Goal: Communication & Community: Share content

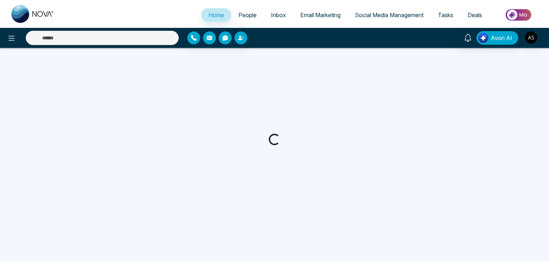
select select "*"
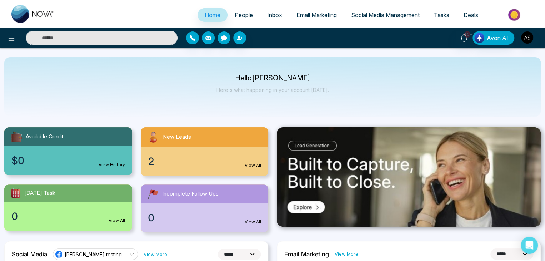
click at [243, 13] on span "People" at bounding box center [244, 14] width 18 height 7
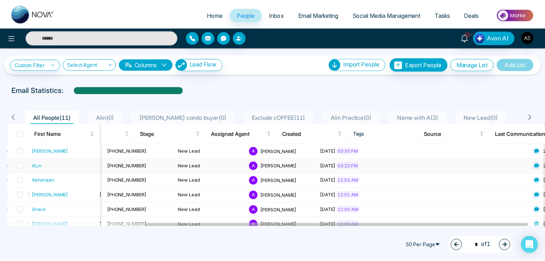
scroll to position [0, 212]
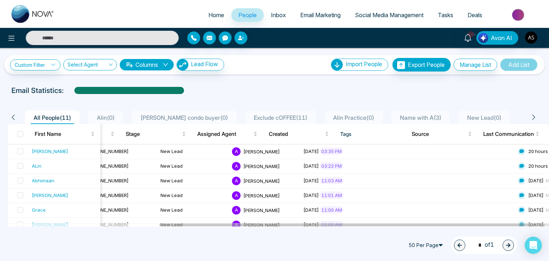
click at [208, 14] on span "Home" at bounding box center [216, 14] width 16 height 7
select select "*"
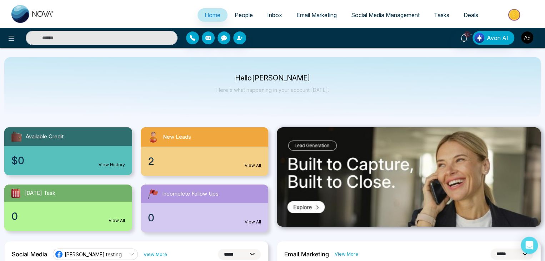
click at [430, 13] on link "Tasks" at bounding box center [442, 15] width 30 height 14
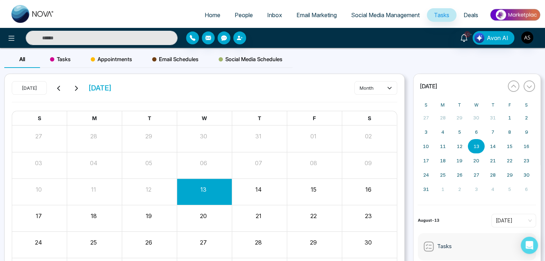
click at [106, 60] on span "Appointments" at bounding box center [111, 59] width 41 height 9
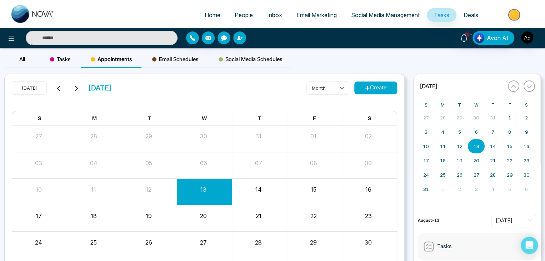
click at [242, 195] on div "14" at bounding box center [259, 191] width 55 height 17
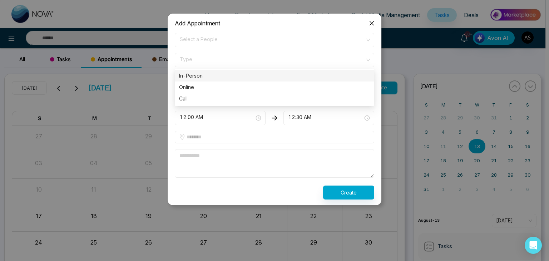
click at [272, 56] on span "Type" at bounding box center [274, 60] width 189 height 12
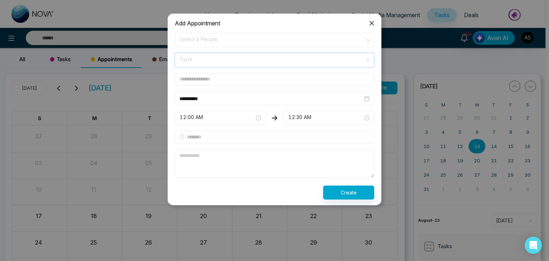
click at [272, 56] on span "Type" at bounding box center [274, 60] width 189 height 12
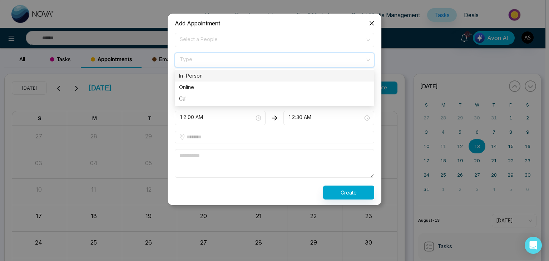
click at [307, 59] on span "Type" at bounding box center [274, 60] width 189 height 12
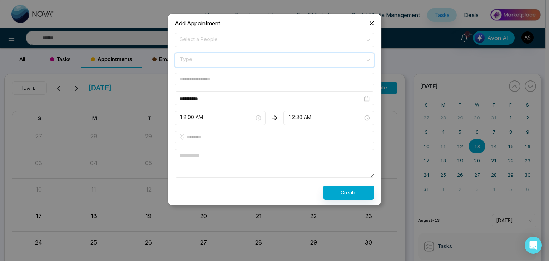
click at [307, 59] on span "Type" at bounding box center [274, 60] width 189 height 12
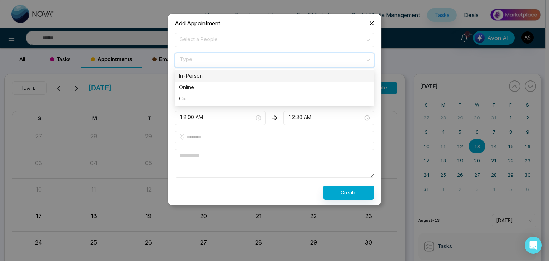
drag, startPoint x: 313, startPoint y: 59, endPoint x: 313, endPoint y: 75, distance: 16.1
click at [313, 67] on div "Type In-Person Online In-Person Online Call" at bounding box center [274, 60] width 199 height 14
click at [313, 75] on div "In-Person" at bounding box center [274, 76] width 191 height 8
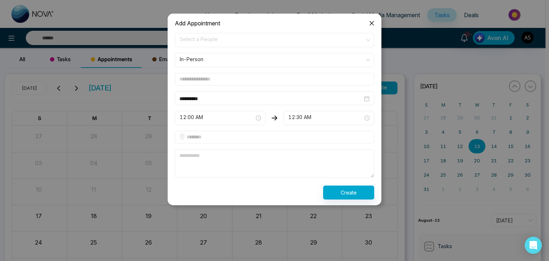
drag, startPoint x: 316, startPoint y: 76, endPoint x: 318, endPoint y: 52, distance: 23.7
click at [318, 52] on form "**********" at bounding box center [275, 116] width 208 height 167
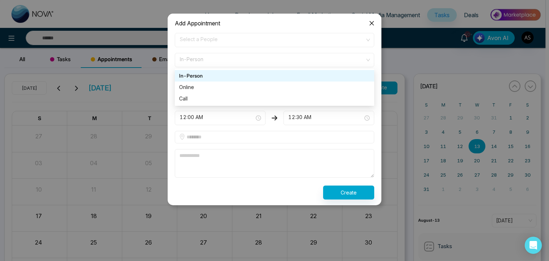
click at [318, 53] on div "In-Person" at bounding box center [274, 60] width 199 height 14
click at [320, 85] on div "Online" at bounding box center [274, 87] width 191 height 8
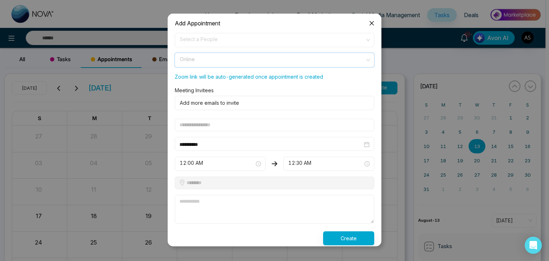
click at [323, 61] on span "Online" at bounding box center [274, 60] width 189 height 12
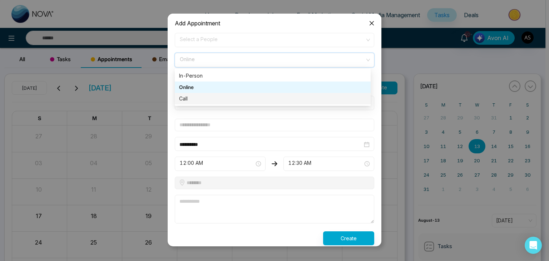
click at [325, 99] on div "Call" at bounding box center [272, 99] width 187 height 8
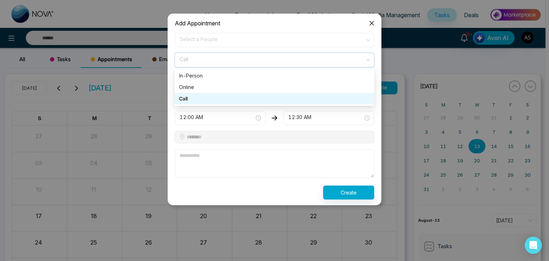
click at [326, 63] on span "Call" at bounding box center [274, 60] width 189 height 12
click at [327, 77] on div "In-Person" at bounding box center [274, 76] width 191 height 8
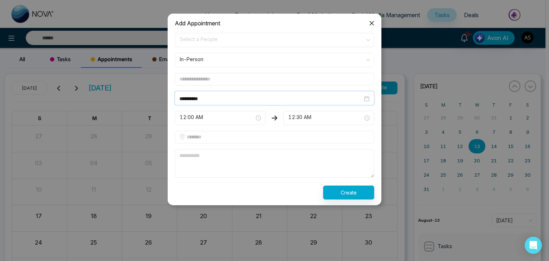
click at [336, 96] on input "**********" at bounding box center [270, 99] width 183 height 8
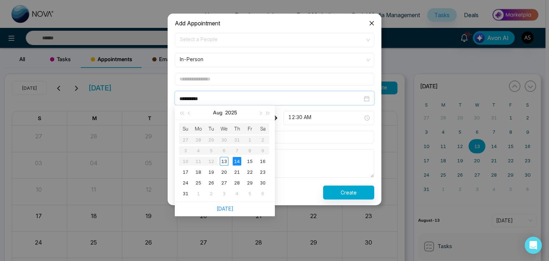
click at [336, 96] on input "**********" at bounding box center [270, 99] width 183 height 8
click at [305, 99] on input "**********" at bounding box center [270, 99] width 183 height 8
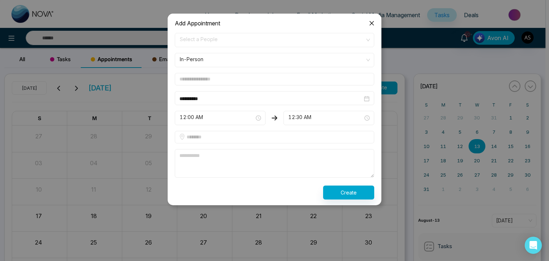
click at [305, 86] on form "**********" at bounding box center [275, 116] width 208 height 167
click at [287, 96] on input "**********" at bounding box center [270, 99] width 183 height 8
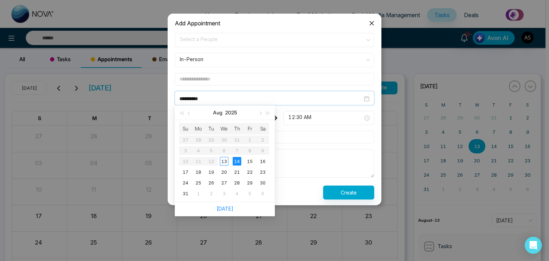
click at [287, 96] on input "**********" at bounding box center [270, 99] width 183 height 8
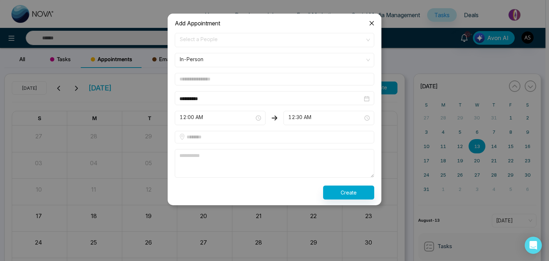
click at [291, 76] on input "text" at bounding box center [274, 79] width 199 height 13
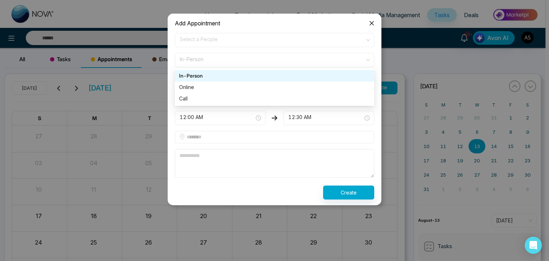
click at [292, 55] on span "In-Person" at bounding box center [274, 60] width 189 height 12
click at [290, 92] on div "Online" at bounding box center [274, 86] width 199 height 11
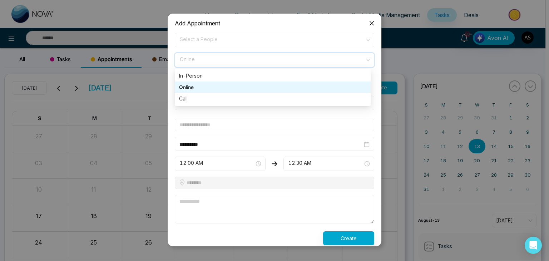
click at [345, 61] on span "Online" at bounding box center [274, 60] width 189 height 12
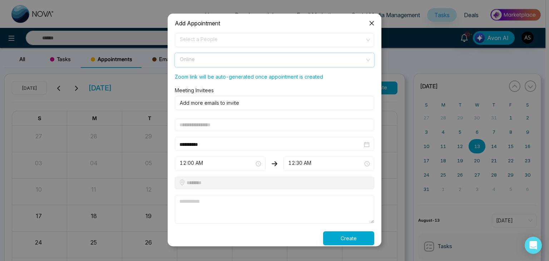
click at [345, 61] on span "Online" at bounding box center [274, 60] width 189 height 12
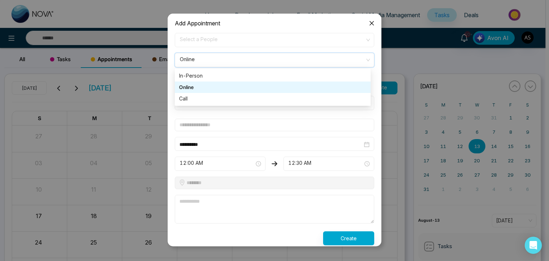
click at [345, 61] on span "Online" at bounding box center [274, 60] width 189 height 12
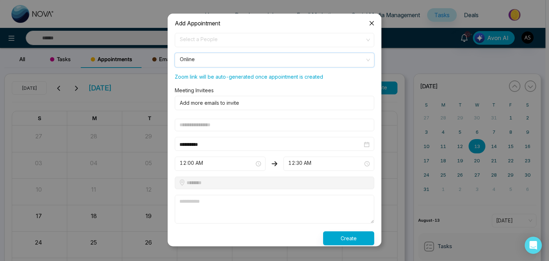
click at [345, 61] on span "Online" at bounding box center [274, 60] width 189 height 12
click at [373, 19] on span "Close" at bounding box center [371, 23] width 19 height 19
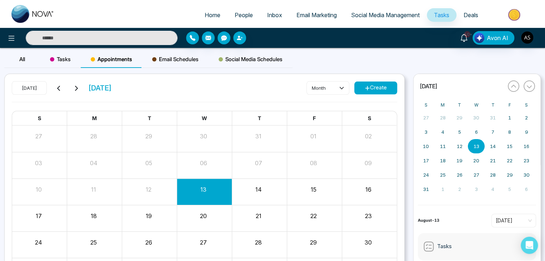
click at [255, 189] on div "14" at bounding box center [258, 188] width 53 height 11
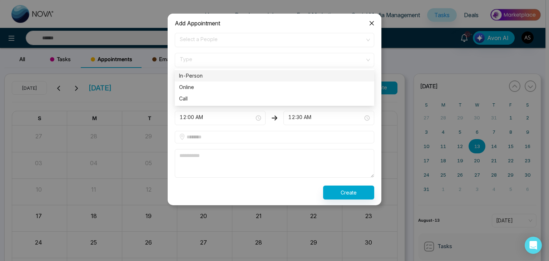
click at [263, 58] on span "Type" at bounding box center [274, 60] width 189 height 12
click at [268, 74] on div "In-Person" at bounding box center [274, 76] width 191 height 8
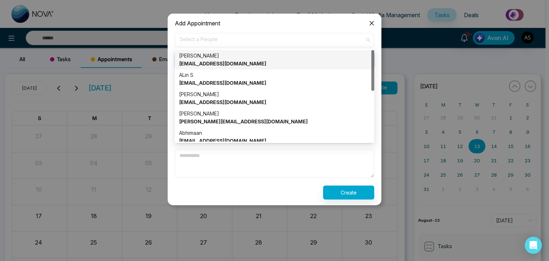
click at [268, 43] on span "Select a People" at bounding box center [274, 40] width 189 height 12
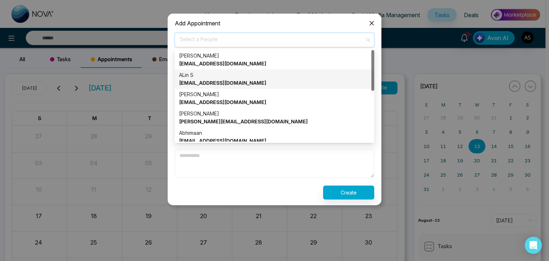
click at [268, 72] on div "ALin S alin@mmnovatech.com" at bounding box center [274, 79] width 191 height 16
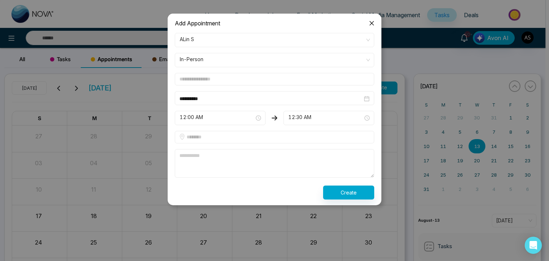
click at [270, 81] on input "text" at bounding box center [274, 79] width 199 height 13
click at [272, 92] on div "**********" at bounding box center [274, 98] width 199 height 14
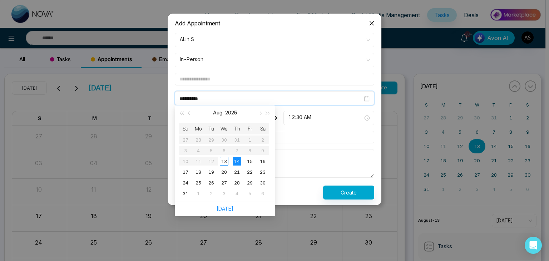
click at [272, 78] on input "text" at bounding box center [274, 79] width 199 height 13
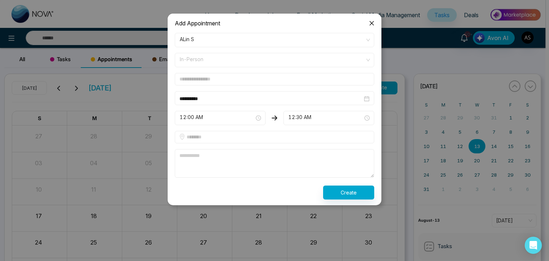
click at [279, 62] on span "In-Person" at bounding box center [274, 60] width 189 height 12
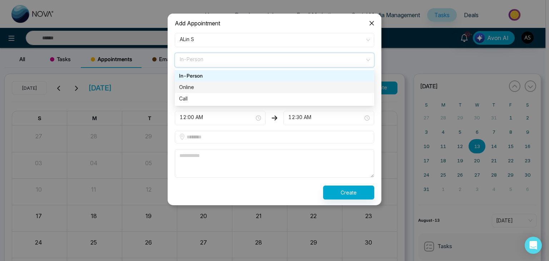
click at [278, 85] on div "Online" at bounding box center [274, 87] width 191 height 8
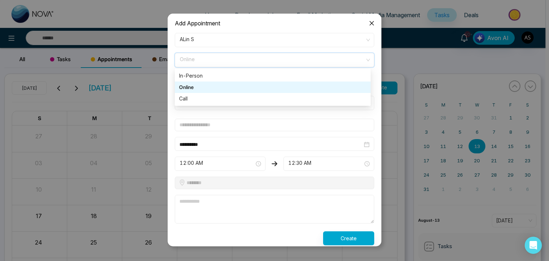
click at [260, 53] on input "search" at bounding box center [272, 58] width 186 height 11
click at [253, 103] on div "Call" at bounding box center [273, 98] width 196 height 11
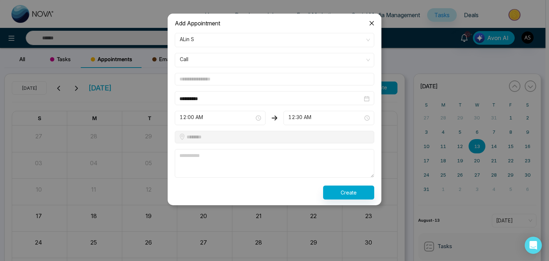
click at [375, 27] on span "Close" at bounding box center [371, 23] width 19 height 19
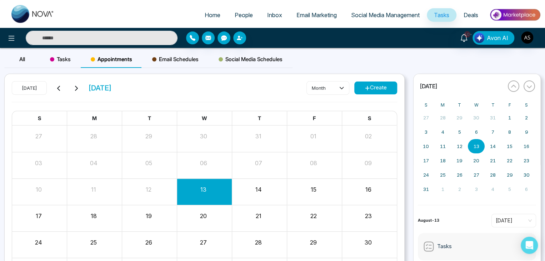
click at [182, 58] on span "Email Schedules" at bounding box center [175, 59] width 46 height 9
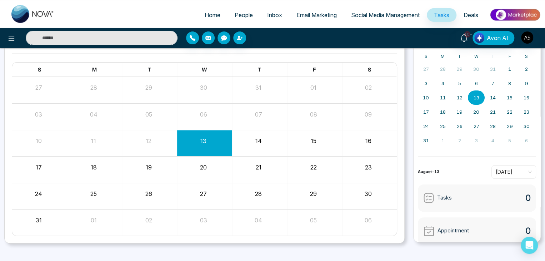
scroll to position [48, 0]
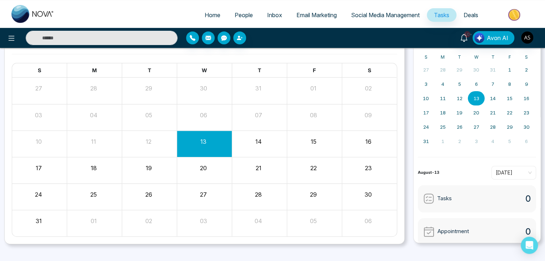
click at [263, 150] on div "14" at bounding box center [259, 143] width 55 height 17
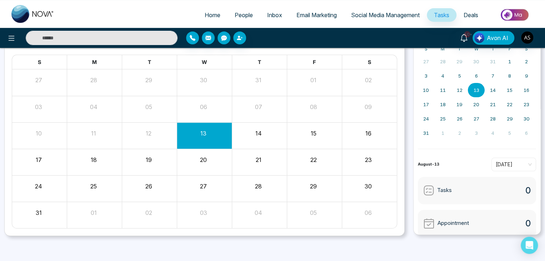
scroll to position [39, 0]
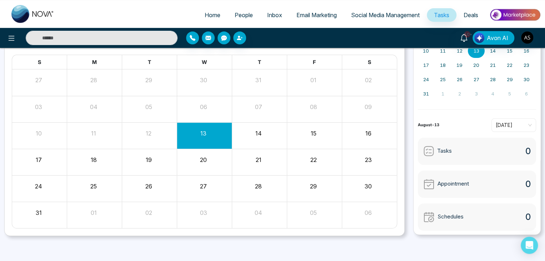
click at [476, 216] on div "Schedules 0" at bounding box center [477, 216] width 119 height 27
click at [508, 123] on span "Today" at bounding box center [514, 125] width 36 height 11
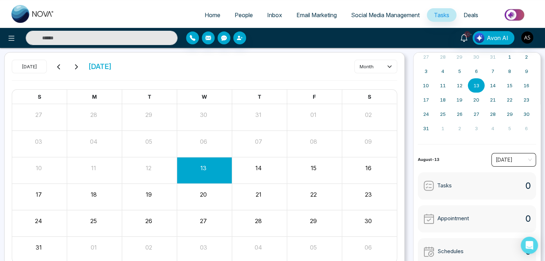
scroll to position [21, 0]
click at [306, 12] on span "Email Marketing" at bounding box center [317, 14] width 40 height 7
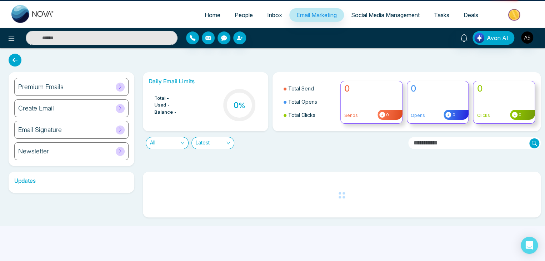
click at [306, 12] on body "Home People Inbox Email Marketing Social Media Management Tasks Deals Avon AI P…" at bounding box center [272, 130] width 545 height 261
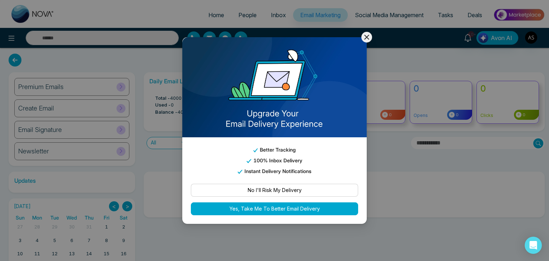
click at [367, 38] on icon at bounding box center [366, 37] width 5 height 5
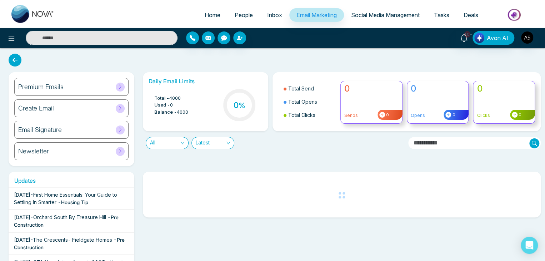
click at [69, 112] on div "Create Email" at bounding box center [71, 108] width 114 height 18
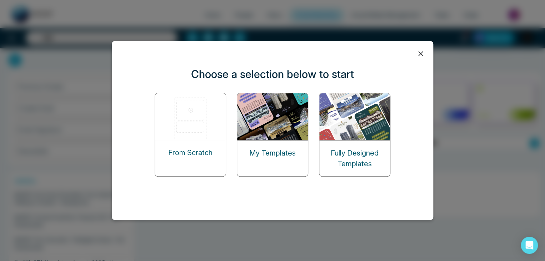
click at [350, 137] on img at bounding box center [355, 116] width 71 height 47
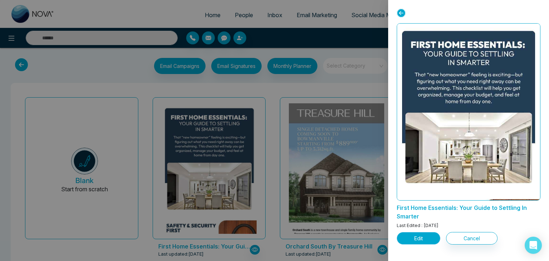
click at [422, 237] on button "Edit" at bounding box center [419, 238] width 44 height 13
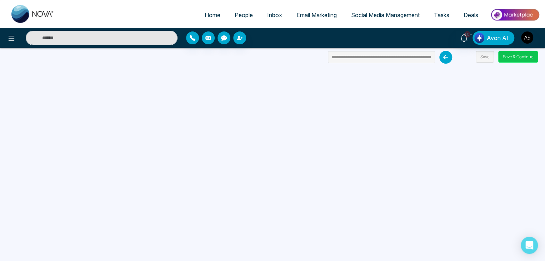
click at [526, 55] on button "Save & Continue" at bounding box center [519, 56] width 40 height 11
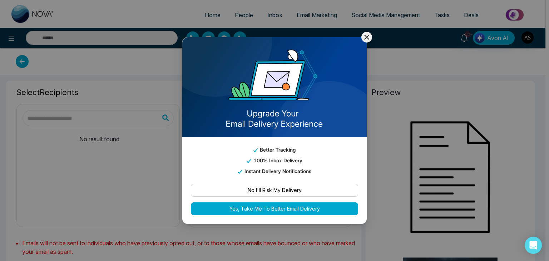
type input "**********"
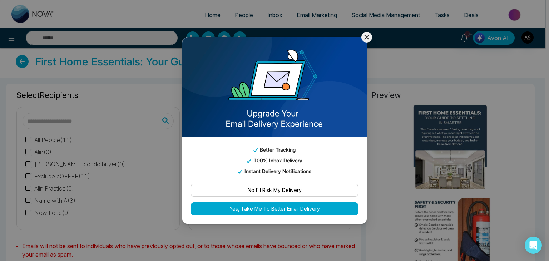
click at [327, 189] on button "No I'll Risk My Delivery" at bounding box center [274, 190] width 167 height 13
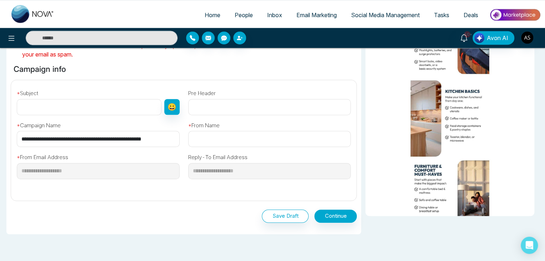
scroll to position [210, 0]
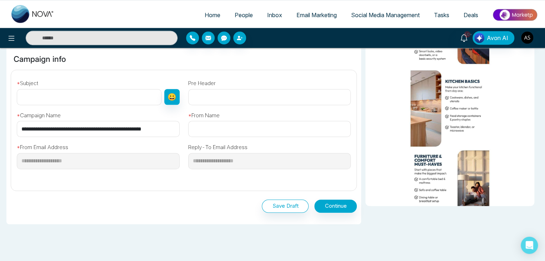
click at [171, 126] on input "**********" at bounding box center [98, 129] width 163 height 16
click at [148, 89] on input "text" at bounding box center [89, 97] width 145 height 16
paste input "**********"
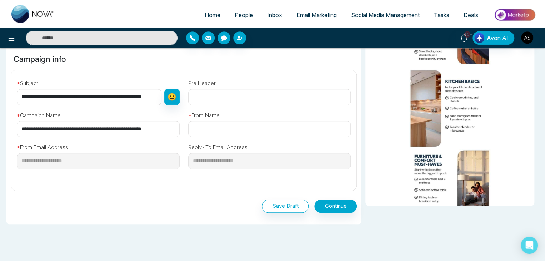
scroll to position [0, 3]
type input "**********"
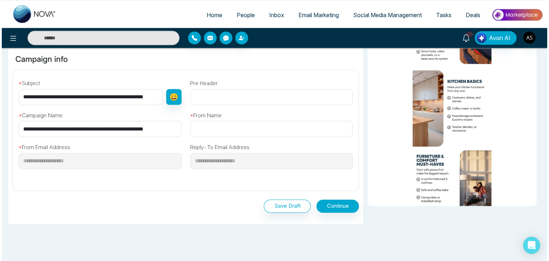
scroll to position [0, 0]
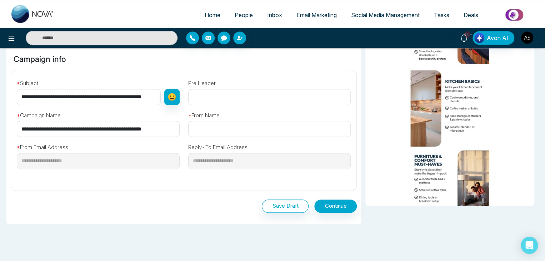
click at [236, 122] on input "text" at bounding box center [269, 129] width 163 height 16
paste input "**********"
type input "**********"
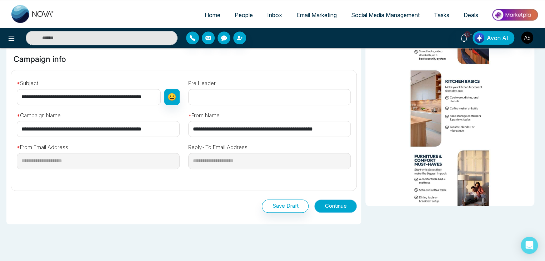
click at [330, 203] on button "Continue" at bounding box center [336, 205] width 43 height 13
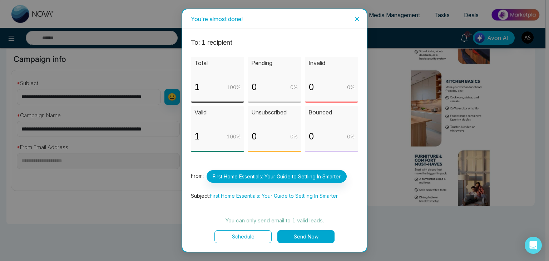
click at [249, 230] on button "Schedule" at bounding box center [242, 236] width 57 height 13
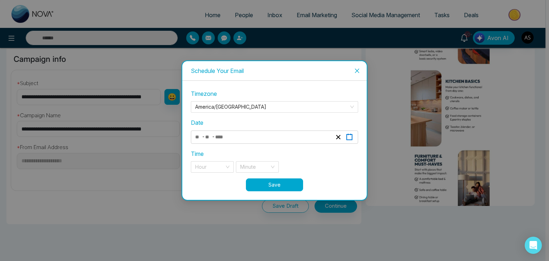
click at [352, 139] on rect "button" at bounding box center [349, 136] width 5 height 5
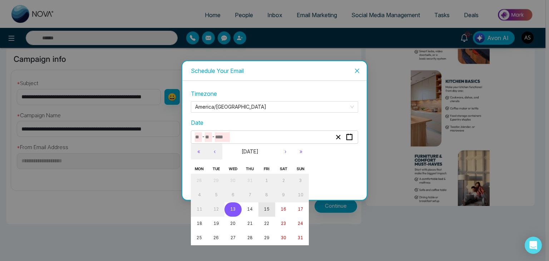
click at [266, 210] on abbr "15" at bounding box center [267, 209] width 6 height 5
type input "*"
type input "**"
type input "****"
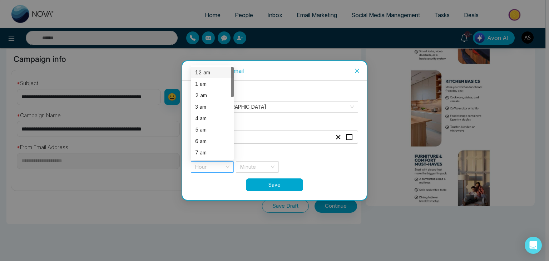
click at [227, 162] on div "Hour" at bounding box center [212, 166] width 43 height 11
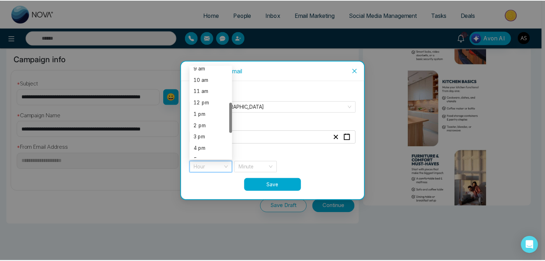
scroll to position [107, 0]
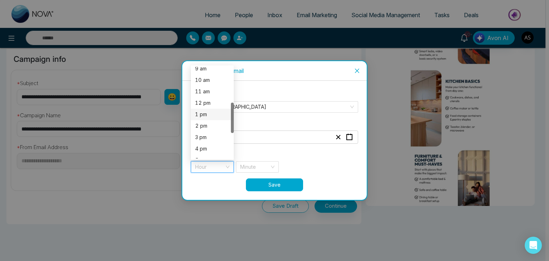
click at [220, 118] on div "1 pm" at bounding box center [212, 114] width 34 height 8
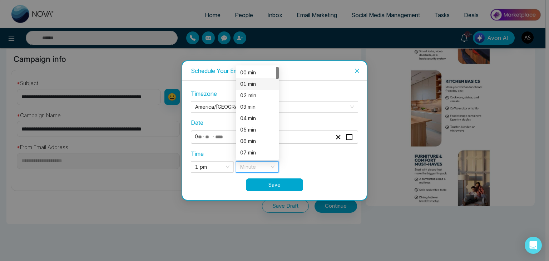
drag, startPoint x: 262, startPoint y: 162, endPoint x: 260, endPoint y: 83, distance: 79.0
click at [260, 161] on div "Minute 0 1 2 00 min 01 min 02 min 03 min 04 min 05 min 06 min 07 min 08 min 09 …" at bounding box center [257, 166] width 43 height 11
click at [260, 83] on div "01 min" at bounding box center [257, 84] width 34 height 8
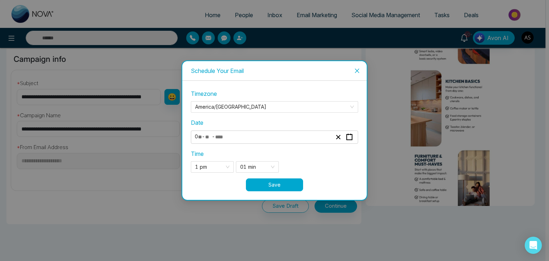
click at [273, 179] on button "Save" at bounding box center [274, 184] width 57 height 13
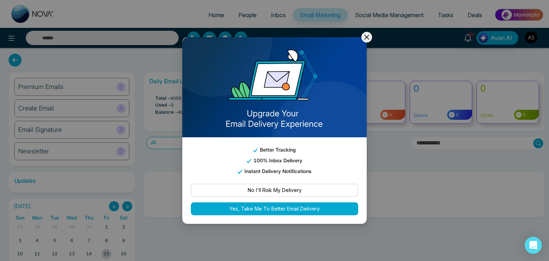
click at [367, 32] on button at bounding box center [366, 37] width 11 height 11
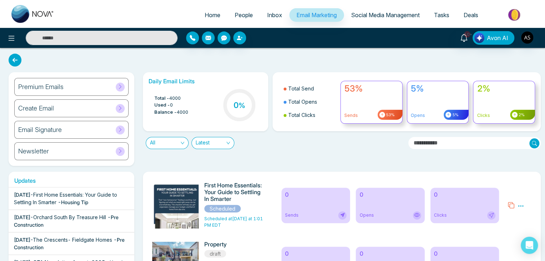
click at [384, 13] on span "Social Media Management" at bounding box center [385, 14] width 69 height 7
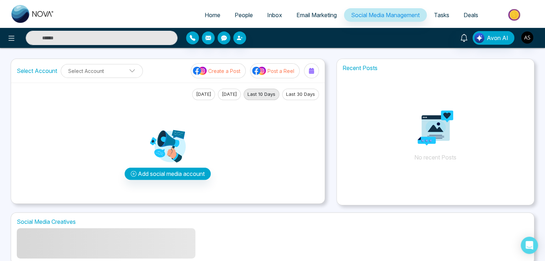
click at [384, 13] on span "Social Media Management" at bounding box center [385, 14] width 69 height 7
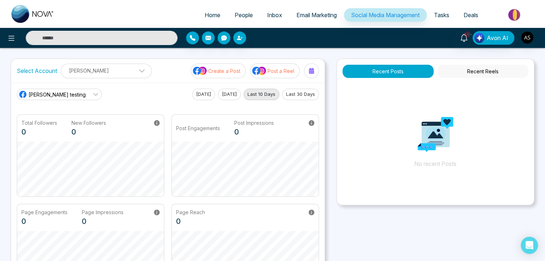
click at [320, 14] on span "Email Marketing" at bounding box center [317, 14] width 40 height 7
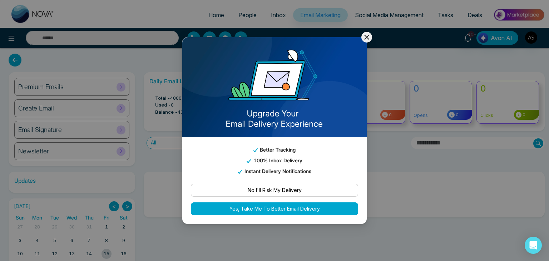
click at [369, 38] on icon at bounding box center [366, 37] width 9 height 9
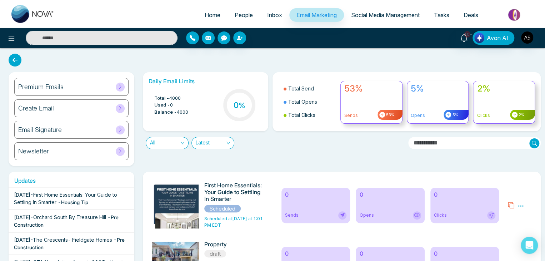
click at [399, 18] on span "Social Media Management" at bounding box center [385, 14] width 69 height 7
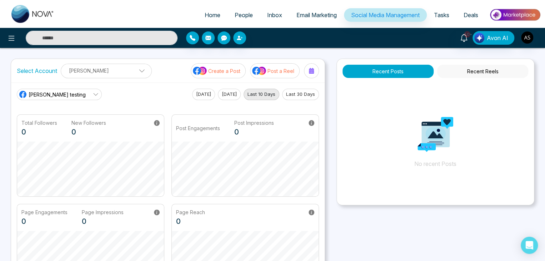
click at [236, 76] on button "Create a Post" at bounding box center [218, 70] width 55 height 15
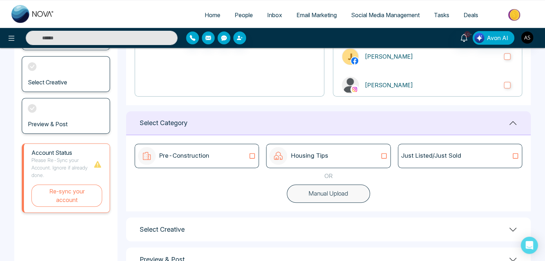
scroll to position [123, 0]
click at [231, 148] on div "Pre-Construction" at bounding box center [197, 156] width 118 height 18
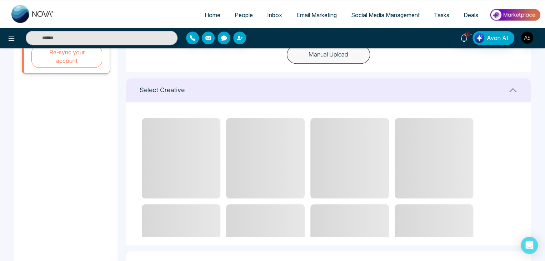
scroll to position [291, 0]
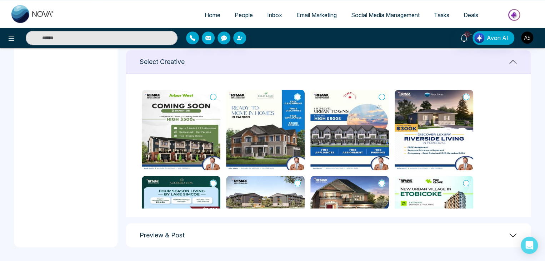
click at [213, 96] on icon at bounding box center [213, 96] width 6 height 7
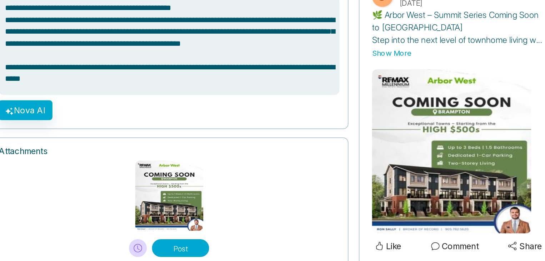
scroll to position [508, 0]
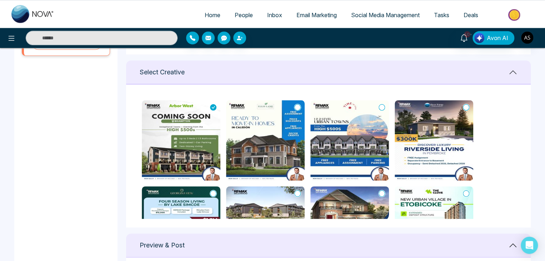
type textarea "**********"
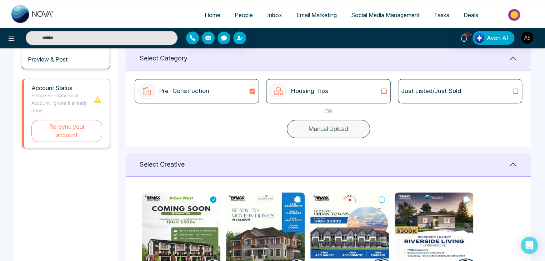
scroll to position [188, 0]
click at [384, 90] on icon at bounding box center [384, 91] width 9 height 7
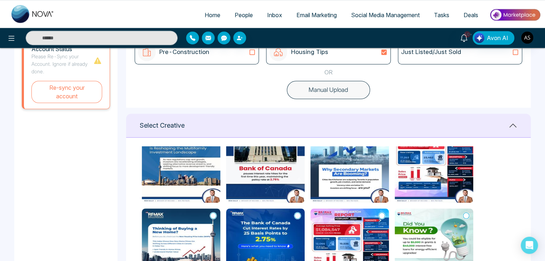
scroll to position [0, 0]
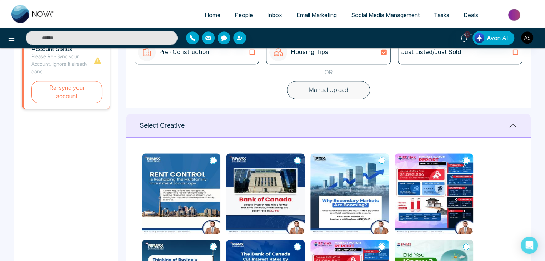
click at [498, 51] on div "Just Listed/Just Sold" at bounding box center [460, 52] width 118 height 9
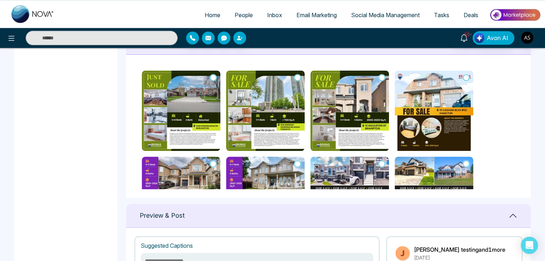
scroll to position [303, 0]
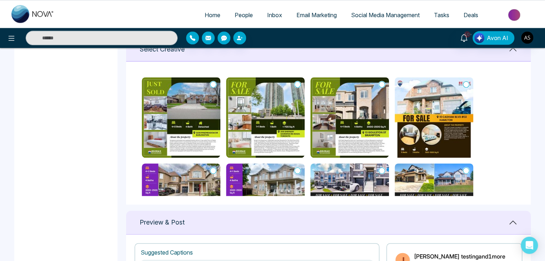
click at [213, 81] on icon at bounding box center [213, 84] width 6 height 7
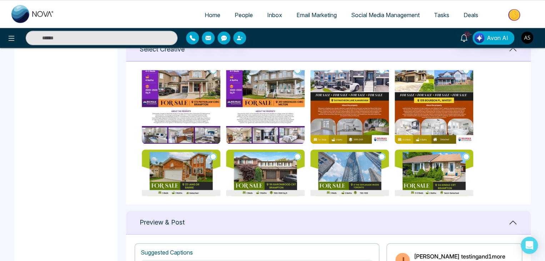
scroll to position [0, 0]
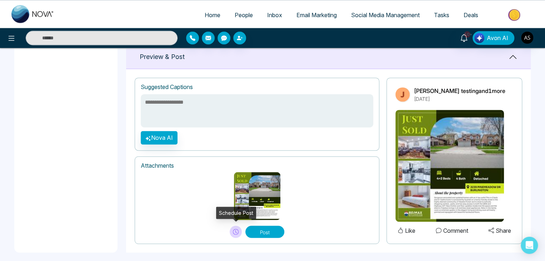
click at [238, 230] on icon at bounding box center [236, 232] width 6 height 6
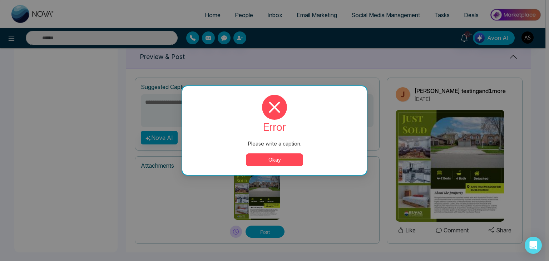
click at [275, 159] on button "Okay" at bounding box center [274, 159] width 57 height 13
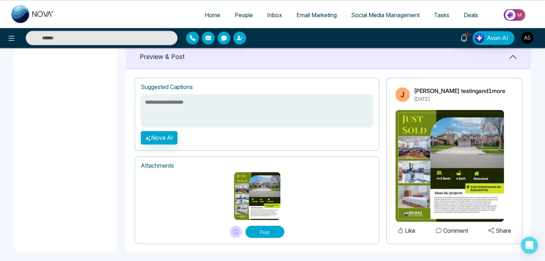
click at [269, 119] on textarea at bounding box center [257, 110] width 233 height 33
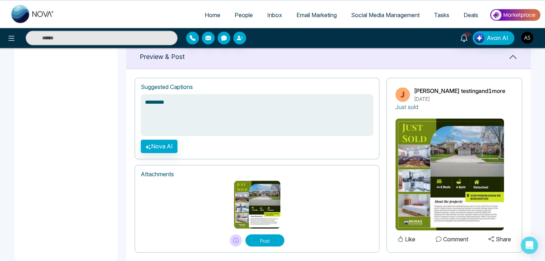
type textarea "*********"
click at [231, 244] on div "Post" at bounding box center [257, 240] width 55 height 12
click at [234, 238] on icon at bounding box center [236, 240] width 6 height 6
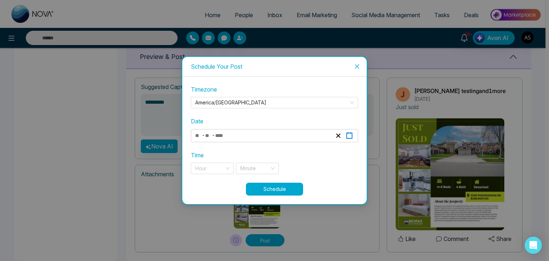
click at [349, 130] on div "- -" at bounding box center [274, 135] width 167 height 13
click at [349, 131] on button "button" at bounding box center [349, 136] width 11 height 10
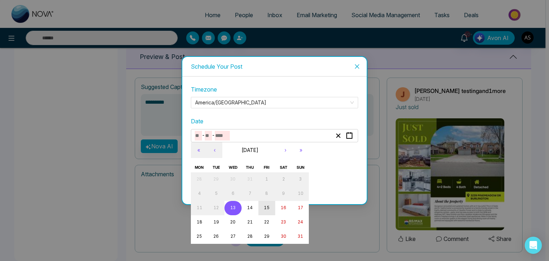
click at [271, 204] on button "15" at bounding box center [266, 208] width 17 height 14
type input "*"
type input "**"
type input "****"
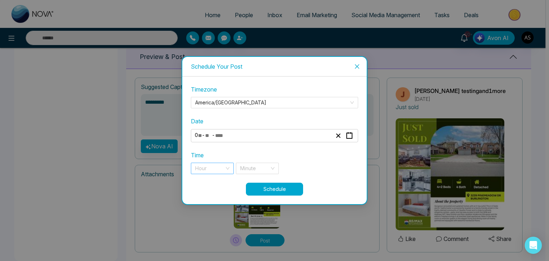
click at [219, 169] on input "search" at bounding box center [209, 168] width 29 height 11
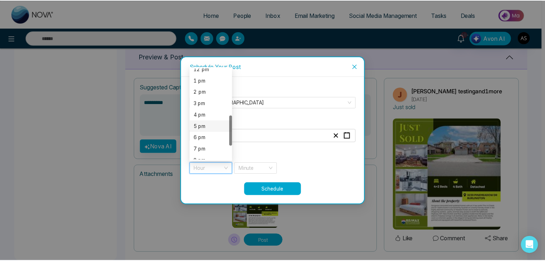
scroll to position [142, 0]
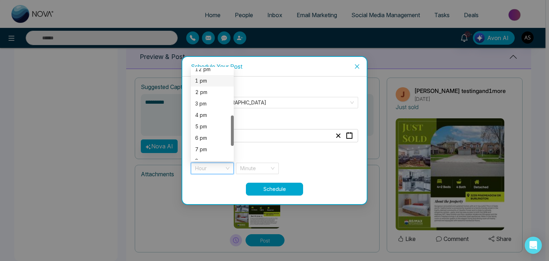
click at [214, 82] on div "1 pm" at bounding box center [212, 81] width 34 height 8
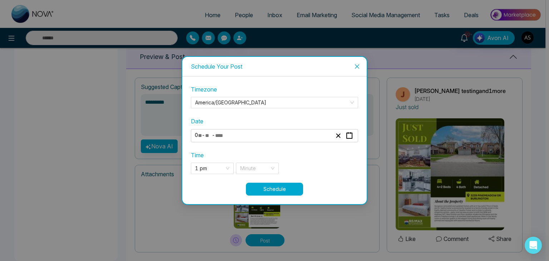
click at [273, 183] on button "Schedule" at bounding box center [274, 189] width 57 height 13
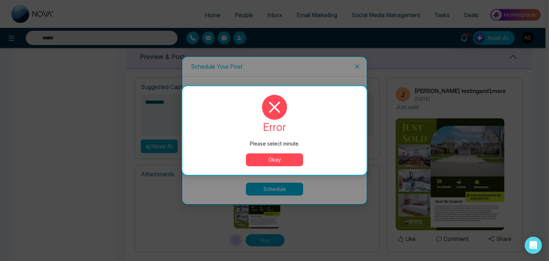
drag, startPoint x: 277, startPoint y: 163, endPoint x: 272, endPoint y: 162, distance: 5.9
click at [272, 162] on button "Okay" at bounding box center [274, 159] width 57 height 13
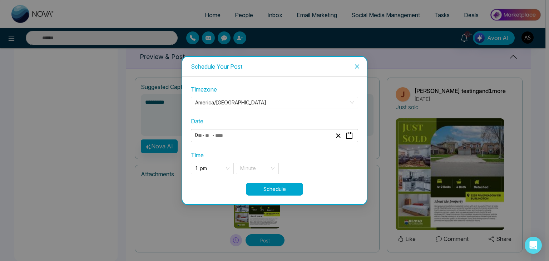
click at [272, 162] on div "Time 1 pm 12 13 14 12 pm 1 pm 2 pm 3 pm 4 pm 5 pm 6 pm 7 pm 8 pm 9 pm Minute" at bounding box center [274, 162] width 167 height 23
click at [271, 167] on div "Minute" at bounding box center [257, 168] width 43 height 11
click at [273, 190] on button "Schedule" at bounding box center [274, 189] width 57 height 13
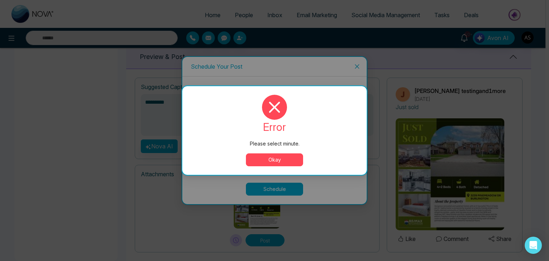
drag, startPoint x: 281, startPoint y: 160, endPoint x: 271, endPoint y: 159, distance: 10.2
click at [271, 159] on button "Okay" at bounding box center [274, 159] width 57 height 13
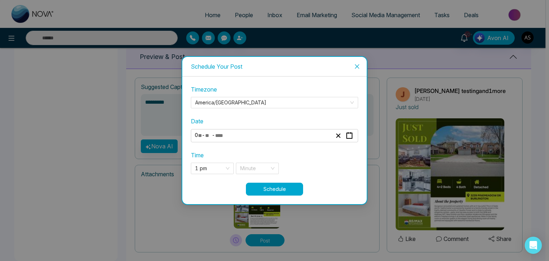
click at [271, 159] on div "Time 1 pm 12 13 14 12 pm 1 pm 2 pm 3 pm 4 pm 5 pm 6 pm 7 pm 8 pm 9 pm Minute 0 …" at bounding box center [274, 162] width 167 height 23
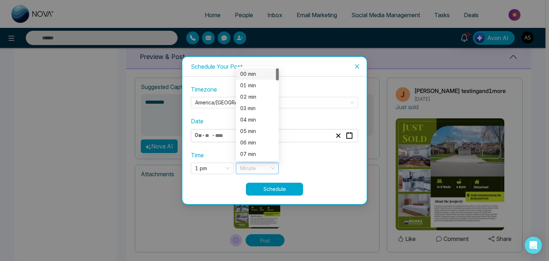
click at [270, 167] on div "Minute" at bounding box center [257, 168] width 43 height 11
click at [265, 91] on div "02 min" at bounding box center [257, 96] width 43 height 11
drag, startPoint x: 263, startPoint y: 168, endPoint x: 262, endPoint y: 86, distance: 82.2
click at [262, 163] on div "02 min 0 1 2 00 min 01 min 02 min 03 min 04 min 05 min 06 min 07 min 08 min 09 …" at bounding box center [257, 168] width 43 height 11
click at [262, 86] on div "01 min" at bounding box center [257, 85] width 34 height 8
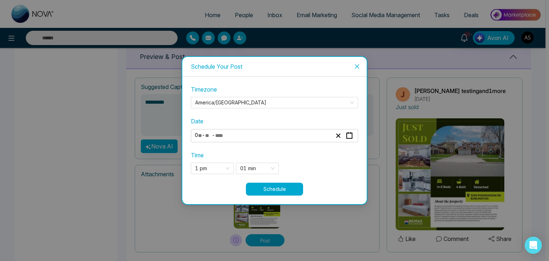
click at [278, 188] on button "Schedule" at bounding box center [274, 189] width 57 height 13
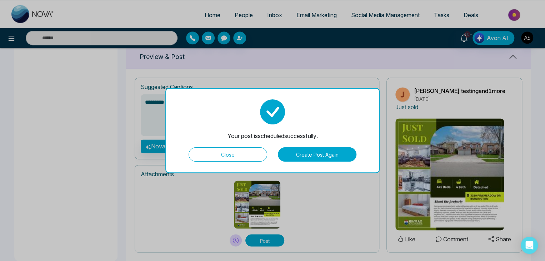
click at [259, 155] on button "Close" at bounding box center [228, 154] width 79 height 14
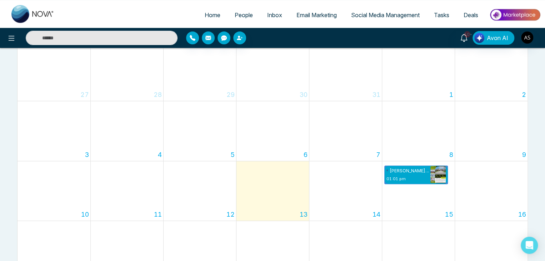
scroll to position [91, 0]
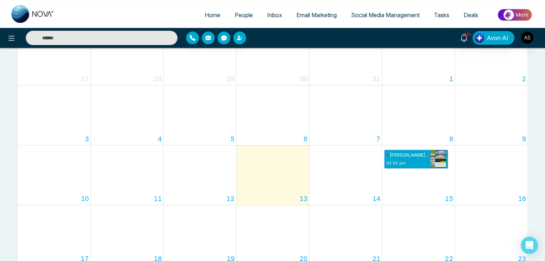
click at [393, 12] on span "Social Media Management" at bounding box center [385, 14] width 69 height 7
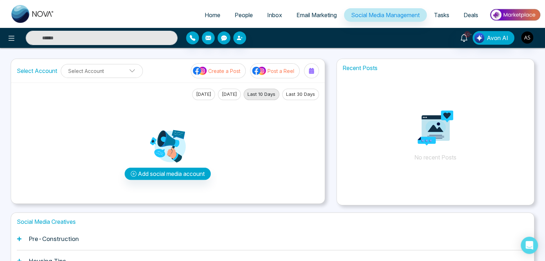
click at [440, 10] on link "Tasks" at bounding box center [442, 15] width 30 height 14
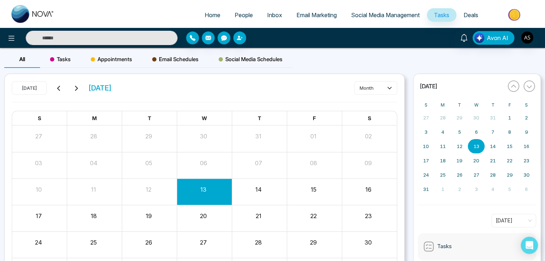
click at [182, 58] on span "Email Schedules" at bounding box center [175, 59] width 46 height 9
click at [250, 54] on div "Social Media Schedules" at bounding box center [251, 59] width 84 height 17
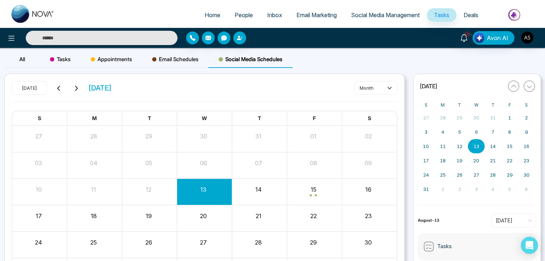
scroll to position [56, 0]
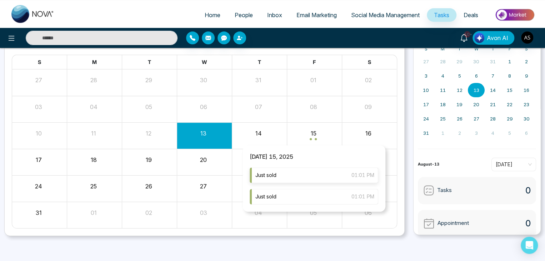
click at [320, 179] on div "Just sold 01:01 PM" at bounding box center [314, 175] width 129 height 16
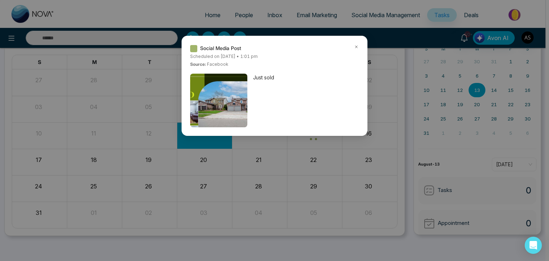
click at [358, 46] on icon at bounding box center [356, 46] width 5 height 5
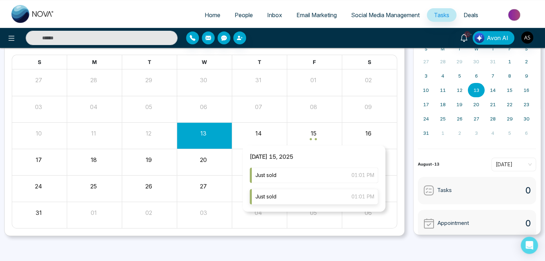
click at [312, 202] on div "Just sold 01:01 PM" at bounding box center [314, 197] width 129 height 16
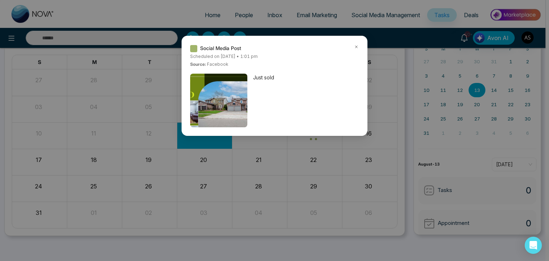
click at [355, 46] on icon at bounding box center [356, 46] width 5 height 5
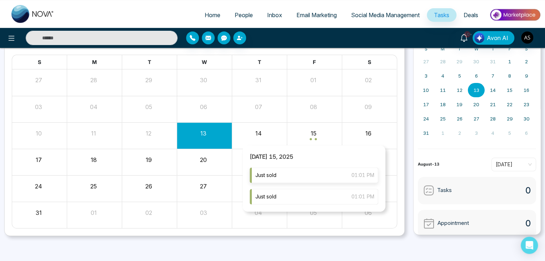
click at [308, 177] on div "Just sold 01:01 PM" at bounding box center [314, 175] width 129 height 16
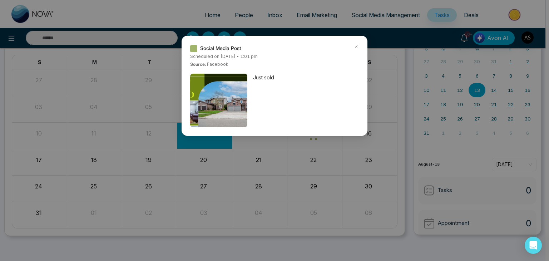
click at [238, 108] on img at bounding box center [219, 131] width 114 height 114
click at [264, 77] on span "Just sold" at bounding box center [263, 78] width 21 height 8
click at [217, 100] on img at bounding box center [219, 131] width 114 height 114
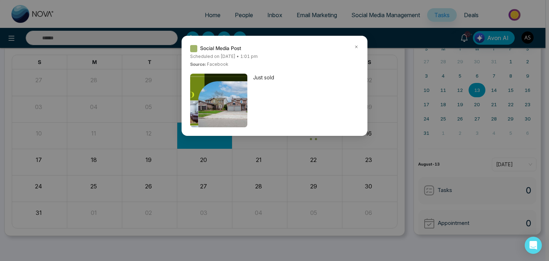
click at [217, 100] on img at bounding box center [219, 131] width 114 height 114
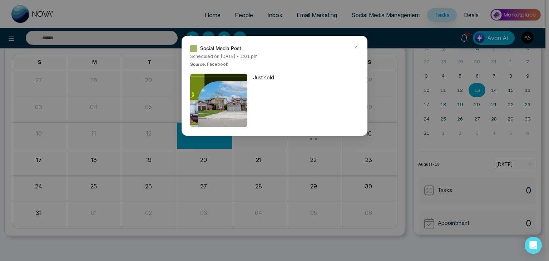
click at [217, 100] on img at bounding box center [219, 131] width 114 height 114
click at [355, 47] on icon at bounding box center [356, 46] width 5 height 5
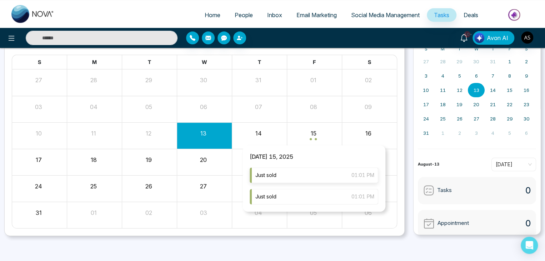
click at [312, 173] on div "Just sold 01:01 PM" at bounding box center [314, 175] width 129 height 16
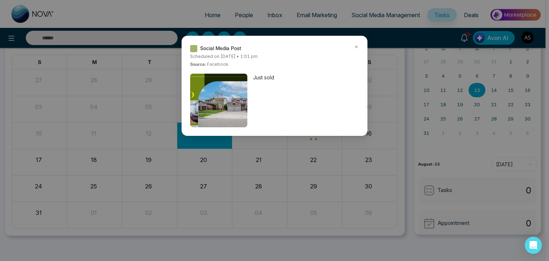
click at [357, 46] on icon at bounding box center [356, 46] width 5 height 5
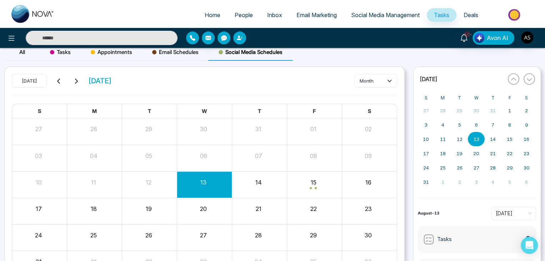
scroll to position [0, 0]
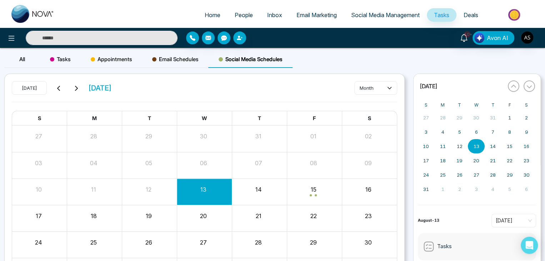
click at [198, 60] on div "Email Schedules" at bounding box center [175, 59] width 66 height 17
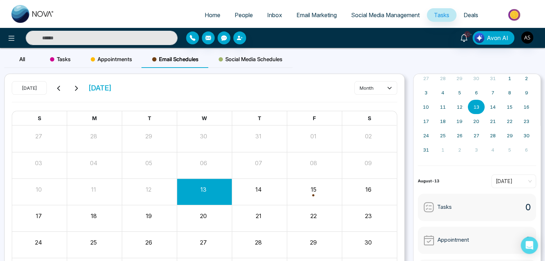
click at [206, 13] on span "Home" at bounding box center [213, 14] width 16 height 7
select select "*"
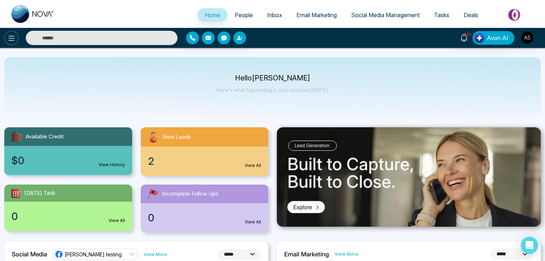
click at [6, 38] on button at bounding box center [11, 38] width 14 height 14
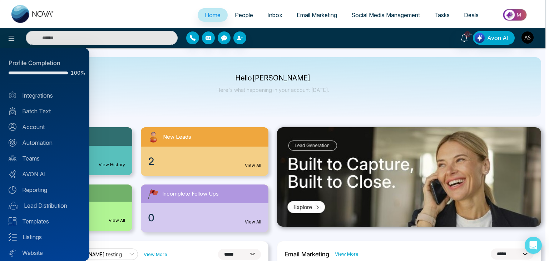
click at [165, 95] on div at bounding box center [274, 130] width 549 height 261
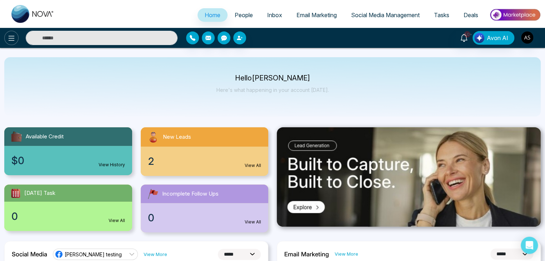
click at [11, 35] on icon at bounding box center [11, 38] width 9 height 9
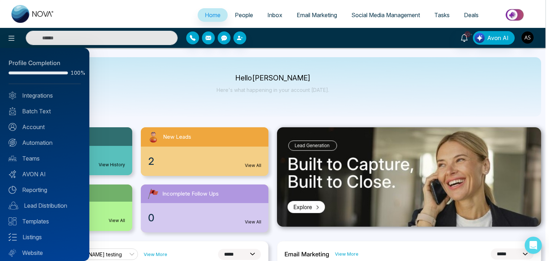
click at [250, 99] on div at bounding box center [274, 130] width 549 height 261
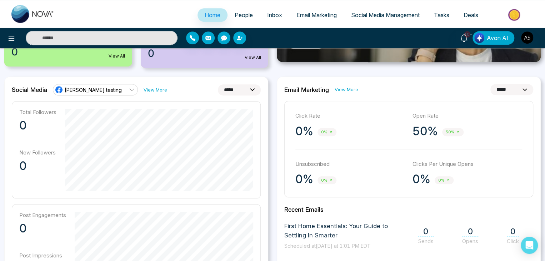
scroll to position [166, 0]
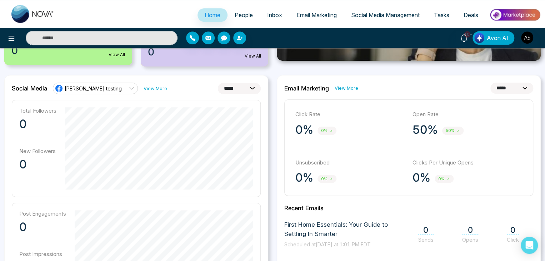
click at [250, 92] on select "**********" at bounding box center [239, 88] width 43 height 11
select select "**"
click at [218, 83] on select "**********" at bounding box center [239, 88] width 43 height 11
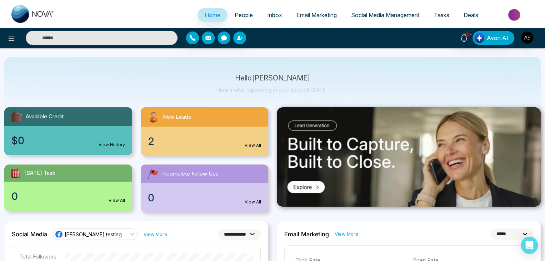
scroll to position [0, 0]
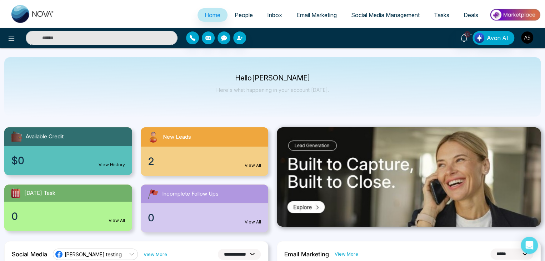
click at [535, 36] on div "10+ Avon AI" at bounding box center [431, 38] width 219 height 14
click at [528, 38] on img "button" at bounding box center [528, 37] width 12 height 12
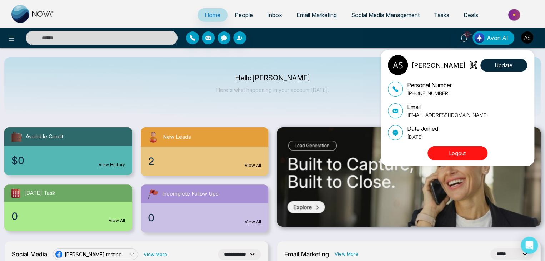
click at [458, 153] on button "Logout" at bounding box center [458, 153] width 60 height 14
